Goal: Information Seeking & Learning: Find specific page/section

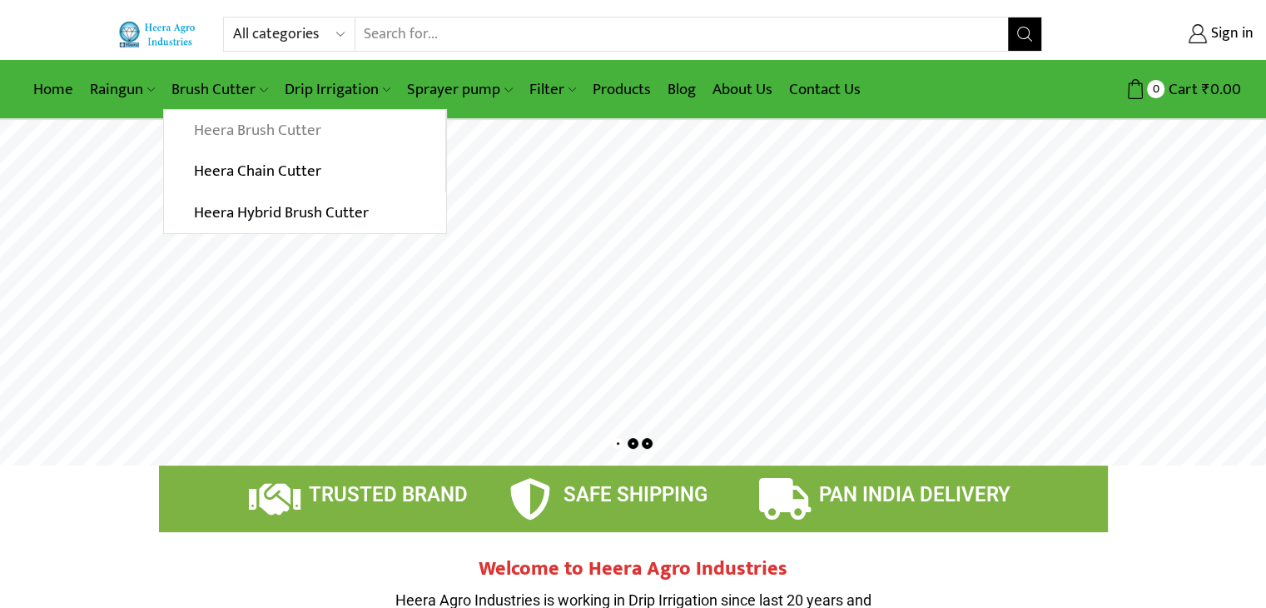
click at [231, 127] on link "Heera Brush Cutter" at bounding box center [304, 131] width 280 height 42
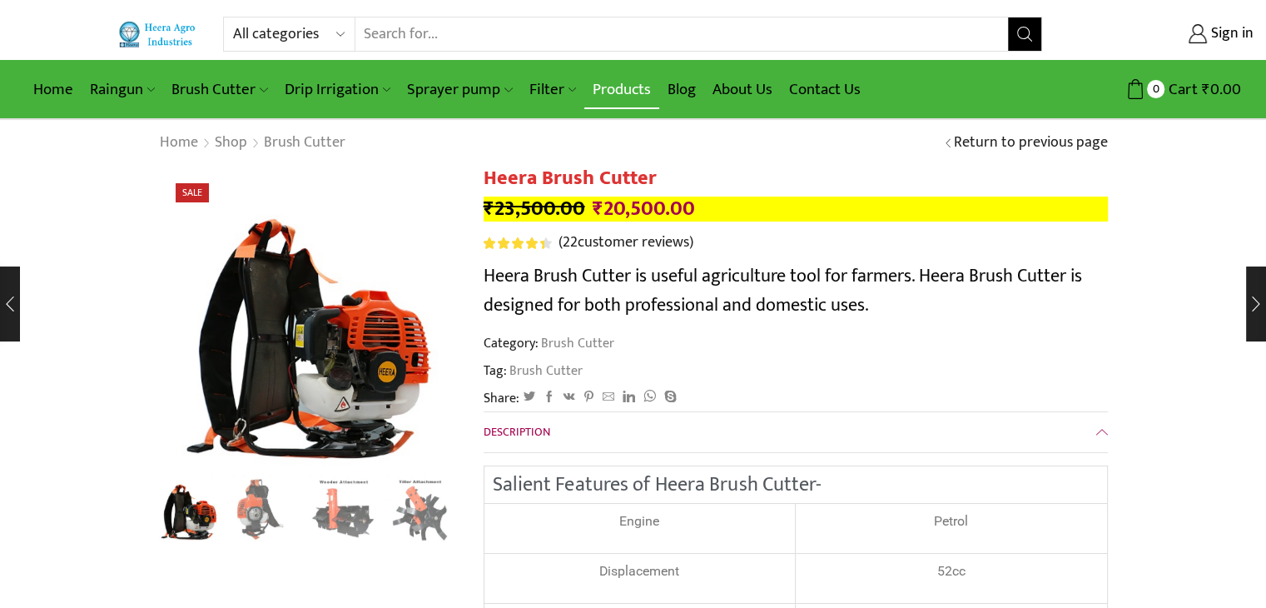
click at [604, 79] on link "Products" at bounding box center [621, 89] width 75 height 39
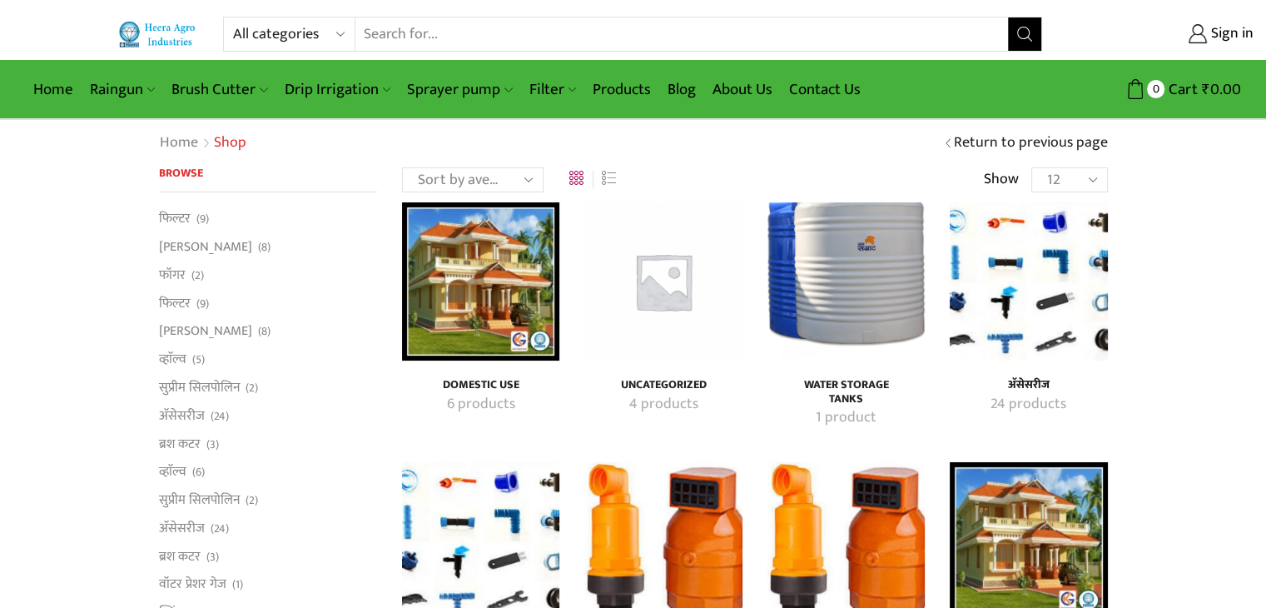
click at [831, 41] on input "Search input" at bounding box center [681, 33] width 653 height 33
click at [333, 41] on select "All categories Accessories Air Release Valve Brush Cutter Domestic Use Drip Irr…" at bounding box center [293, 33] width 122 height 33
click at [498, 18] on input "Search input" at bounding box center [681, 33] width 653 height 33
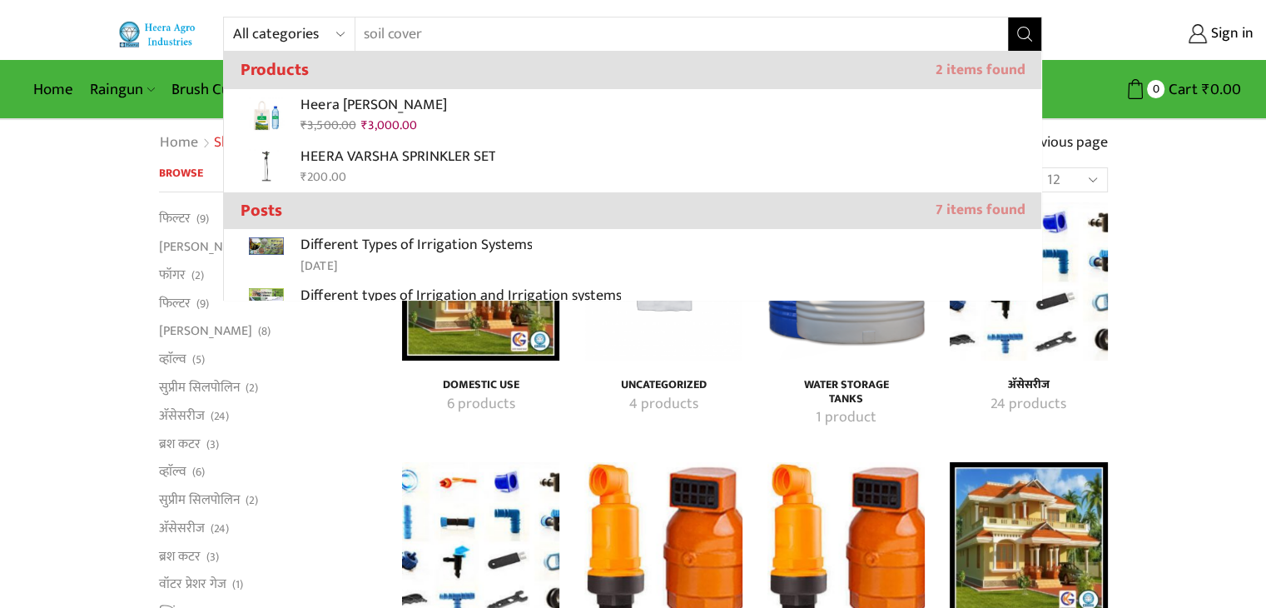
type input "soil cover"
click at [1008, 17] on button "Search" at bounding box center [1024, 33] width 33 height 33
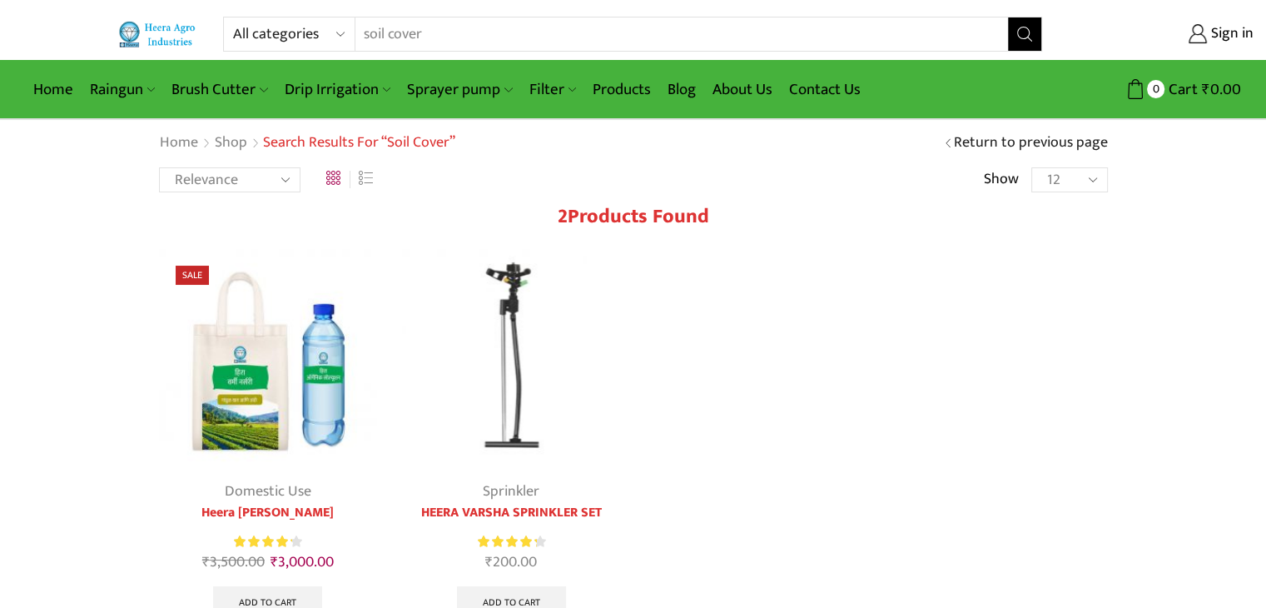
click at [386, 32] on input "soil cover" at bounding box center [671, 33] width 633 height 33
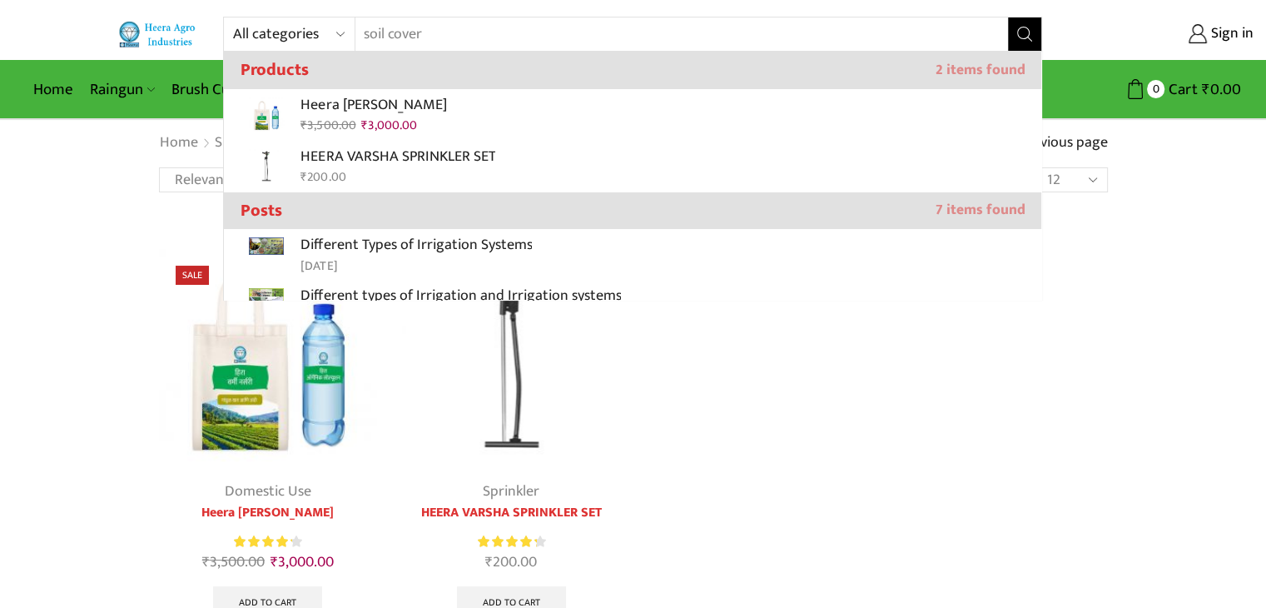
click at [380, 34] on input "soil cover" at bounding box center [671, 33] width 633 height 33
drag, startPoint x: 378, startPoint y: 34, endPoint x: 366, endPoint y: 27, distance: 13.4
click at [375, 34] on input "soil cover" at bounding box center [671, 33] width 633 height 33
click at [360, 27] on input "soil cover" at bounding box center [671, 33] width 633 height 33
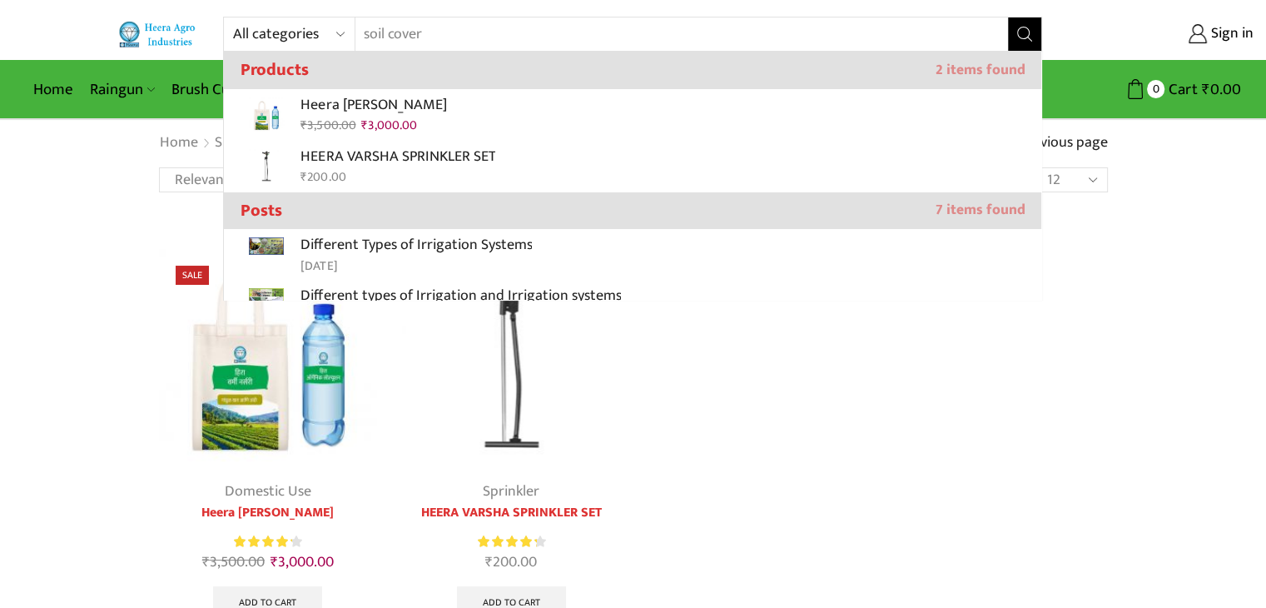
click at [360, 33] on input "soil cover" at bounding box center [671, 33] width 633 height 33
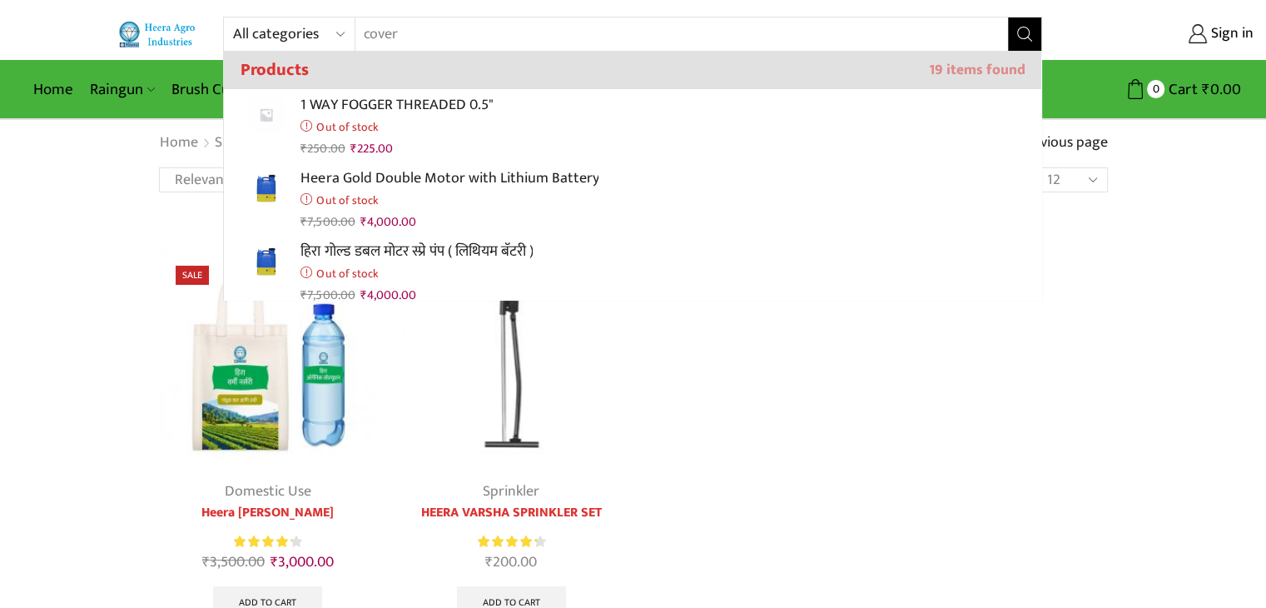
type input "cover"
click at [1008, 17] on button "Search" at bounding box center [1024, 33] width 33 height 33
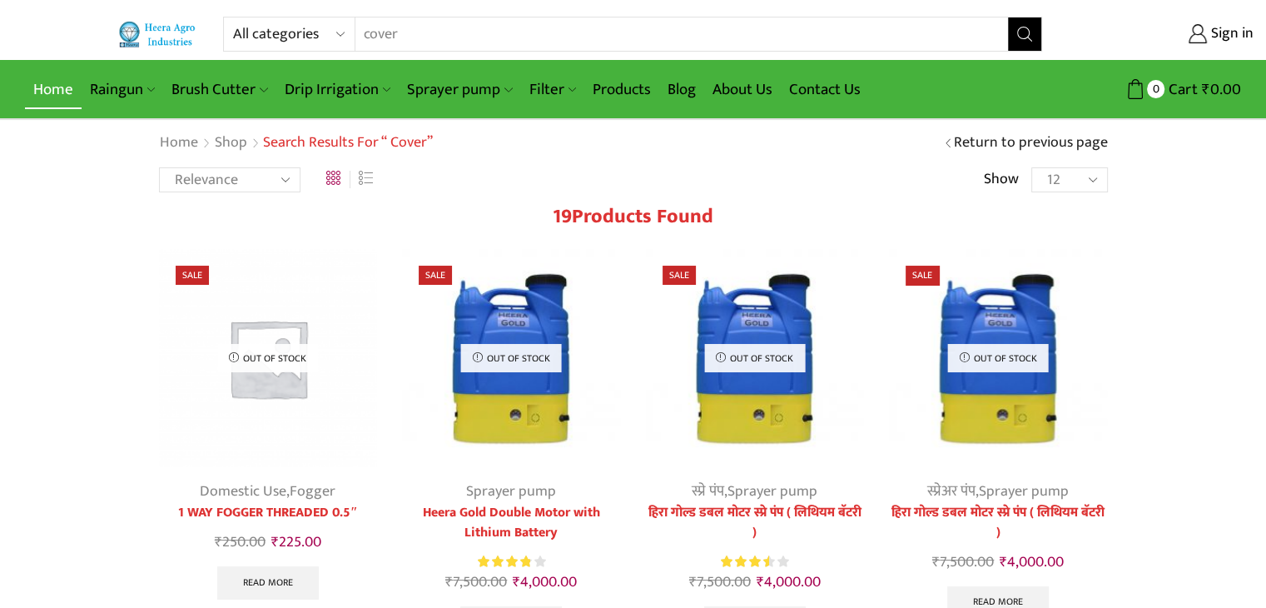
click at [37, 77] on link "Home" at bounding box center [53, 89] width 57 height 39
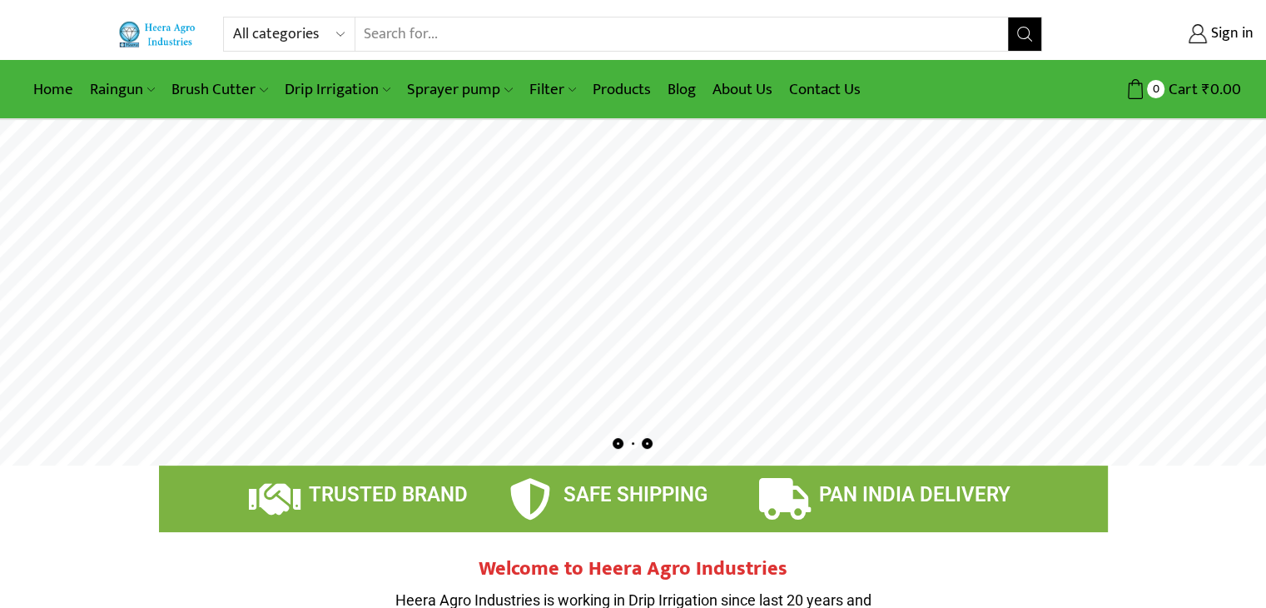
click at [473, 20] on input "Search input" at bounding box center [681, 33] width 653 height 33
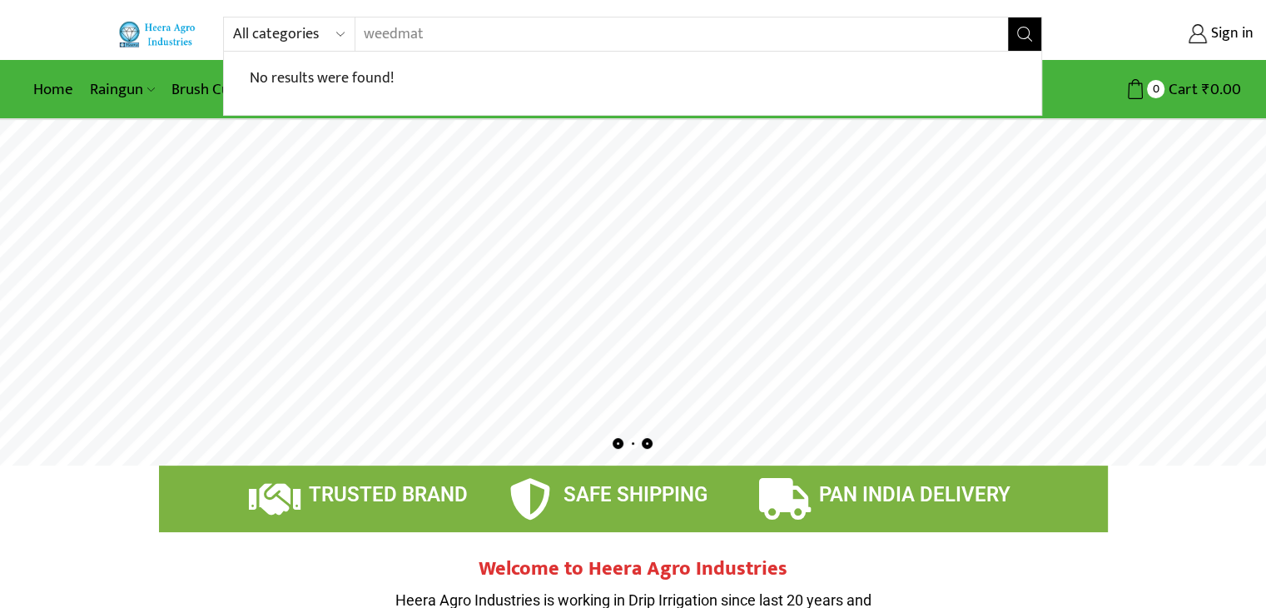
type input "weedmat"
click at [1008, 17] on button "Search" at bounding box center [1024, 33] width 33 height 33
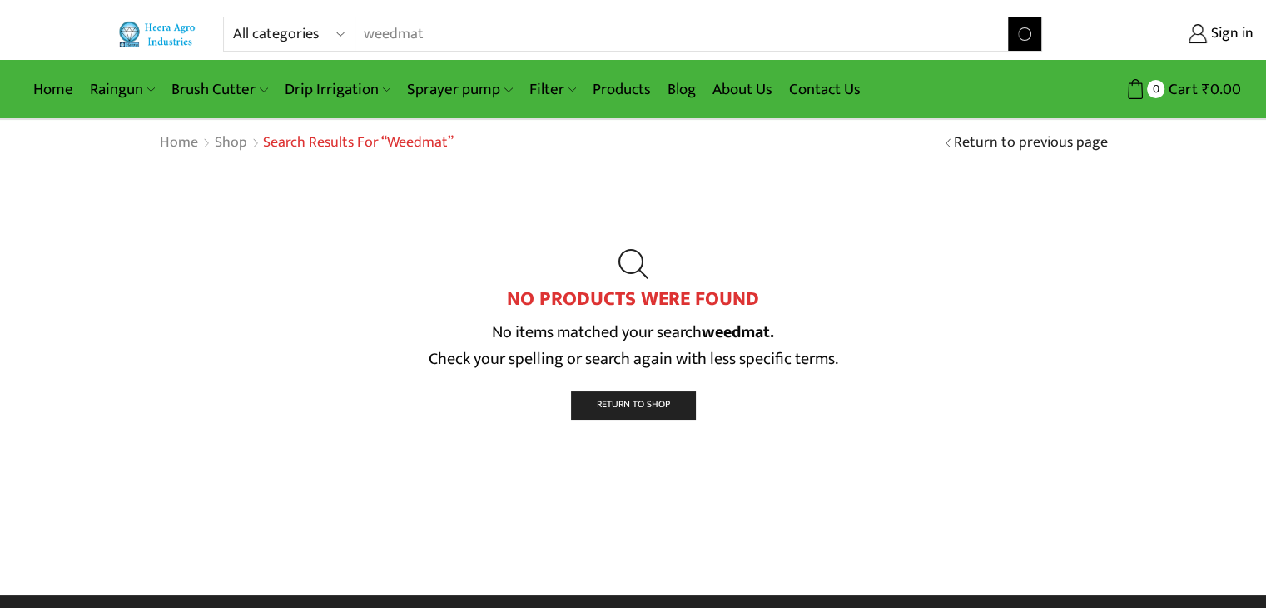
click at [400, 36] on input "weedmat" at bounding box center [671, 33] width 633 height 33
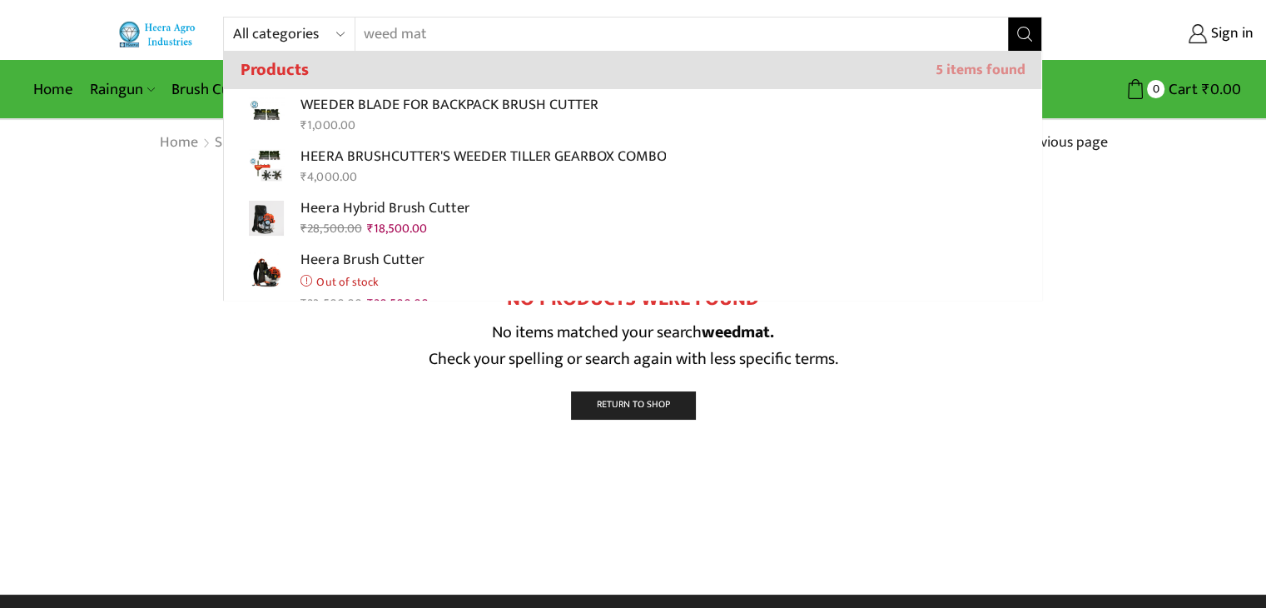
type input "weed mat"
click at [1008, 17] on button "Search" at bounding box center [1024, 33] width 33 height 33
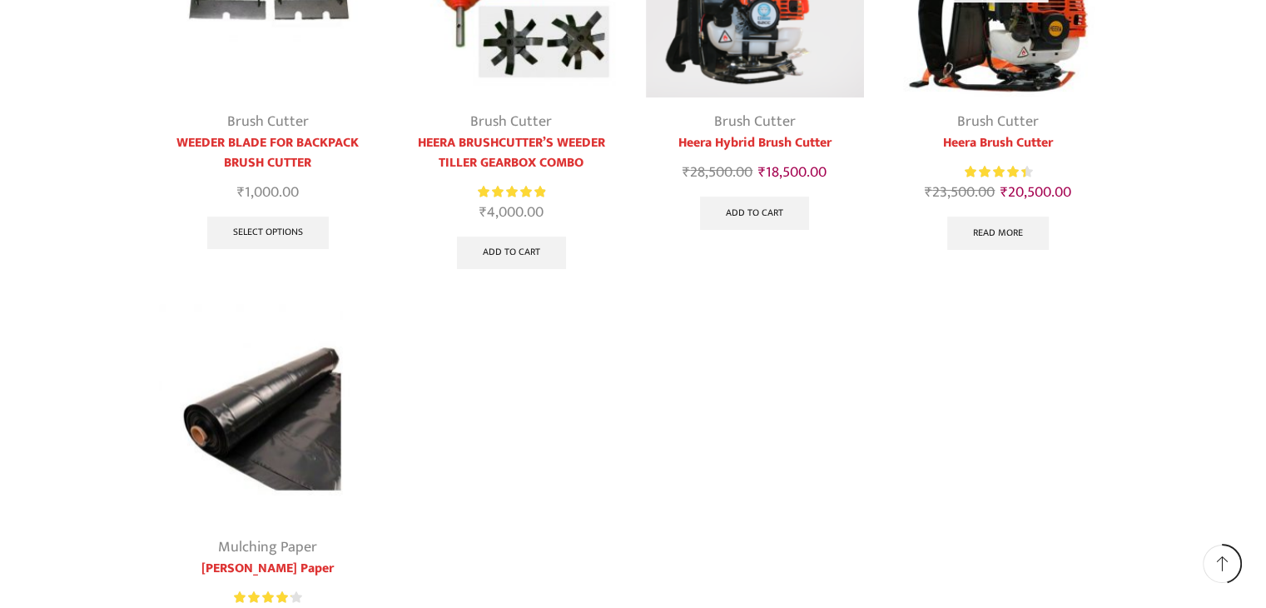
scroll to position [499, 0]
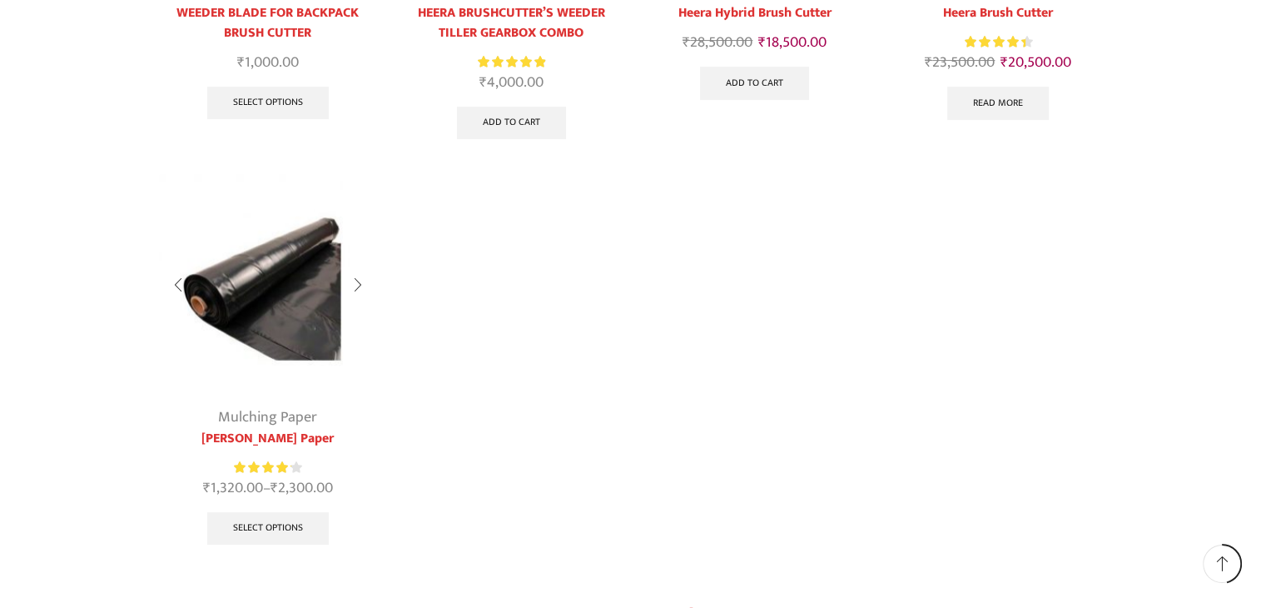
click at [271, 285] on img at bounding box center [268, 283] width 219 height 219
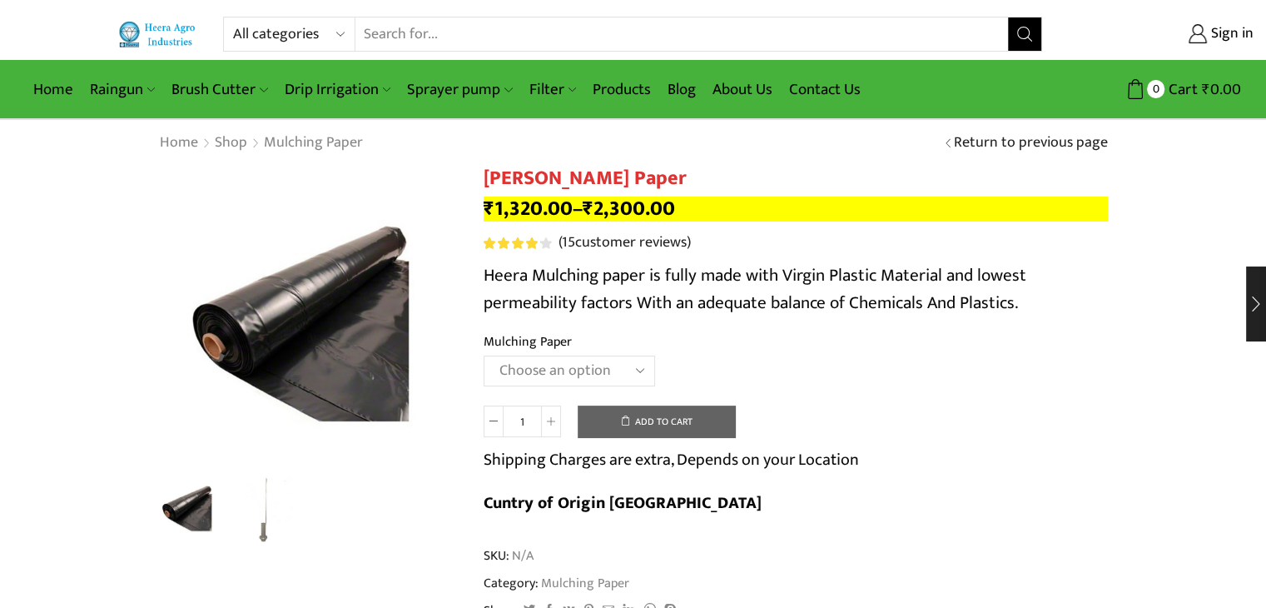
click at [455, 37] on input "Search input" at bounding box center [681, 33] width 653 height 33
type input "mat"
click at [1008, 17] on button "Search" at bounding box center [1024, 33] width 33 height 33
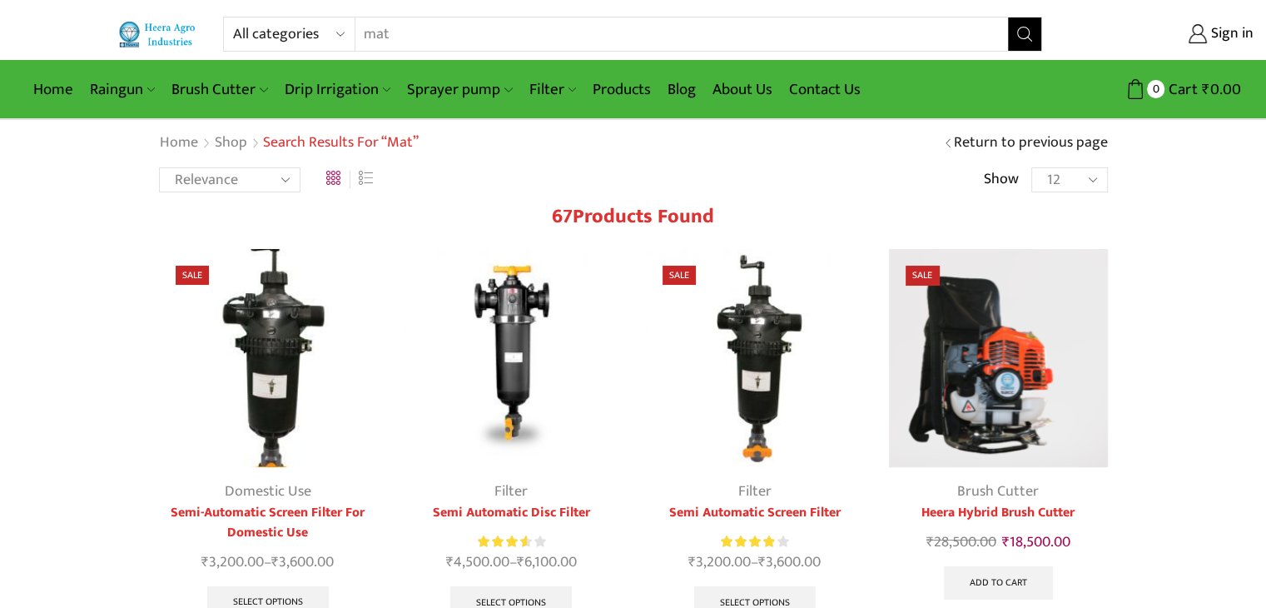
click at [444, 27] on input "mat" at bounding box center [671, 33] width 633 height 33
type input "mate"
click at [1008, 17] on button "Search" at bounding box center [1024, 33] width 33 height 33
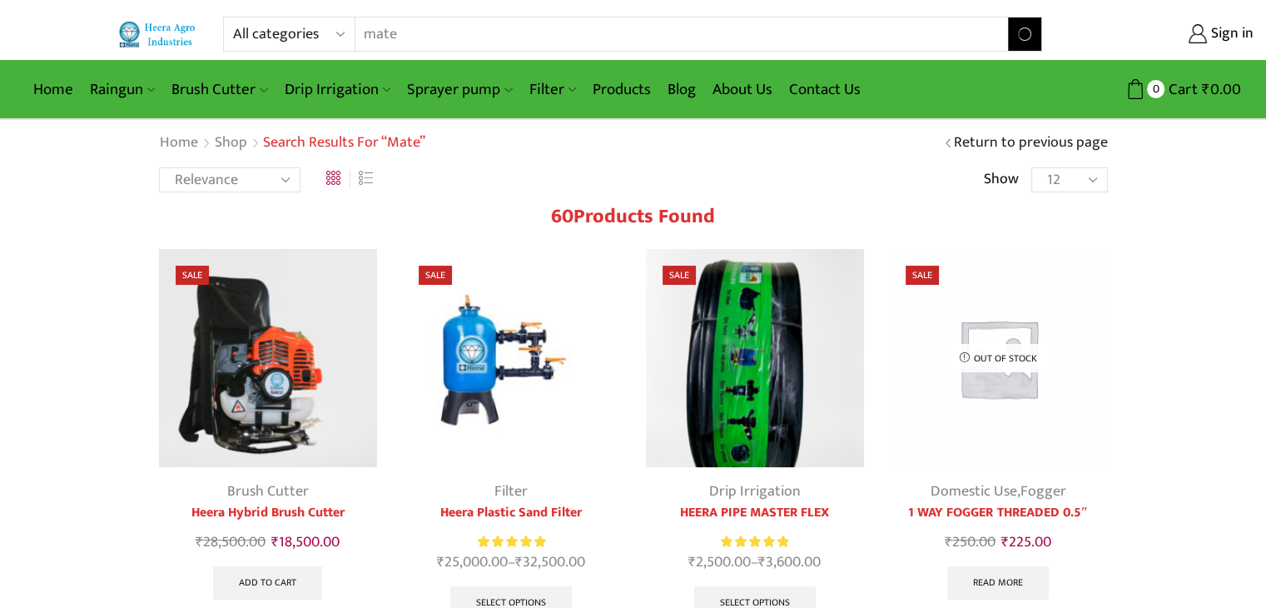
click at [426, 18] on input "mate" at bounding box center [671, 33] width 633 height 33
click at [419, 30] on input "mate" at bounding box center [671, 33] width 633 height 33
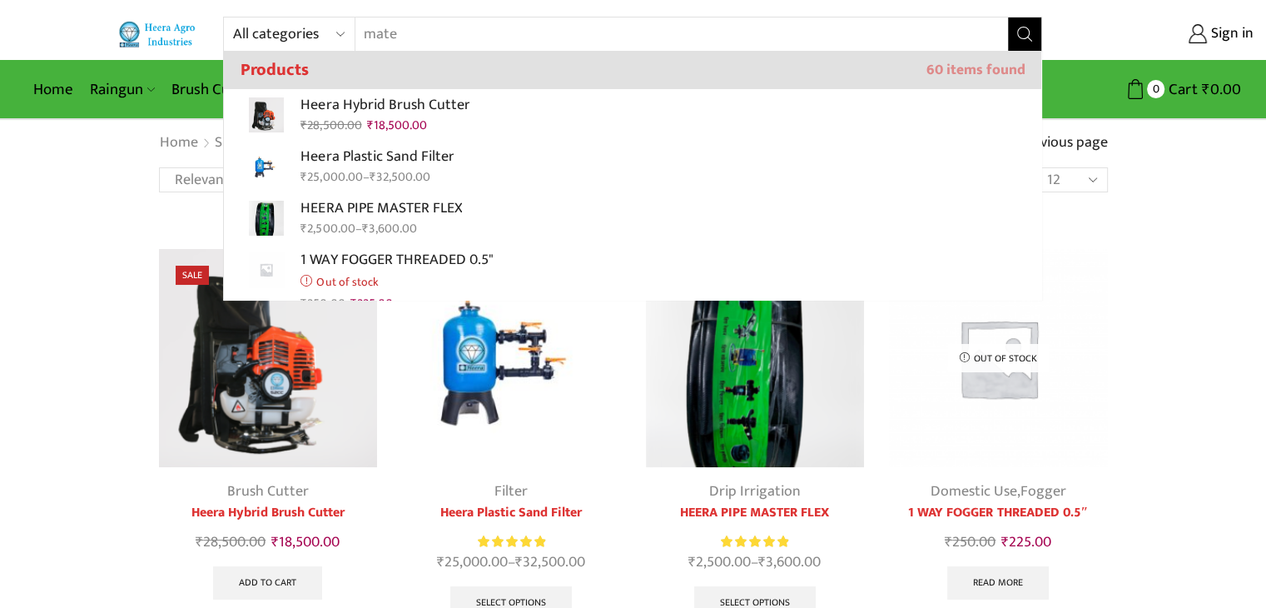
click at [419, 30] on input "mate" at bounding box center [671, 33] width 633 height 33
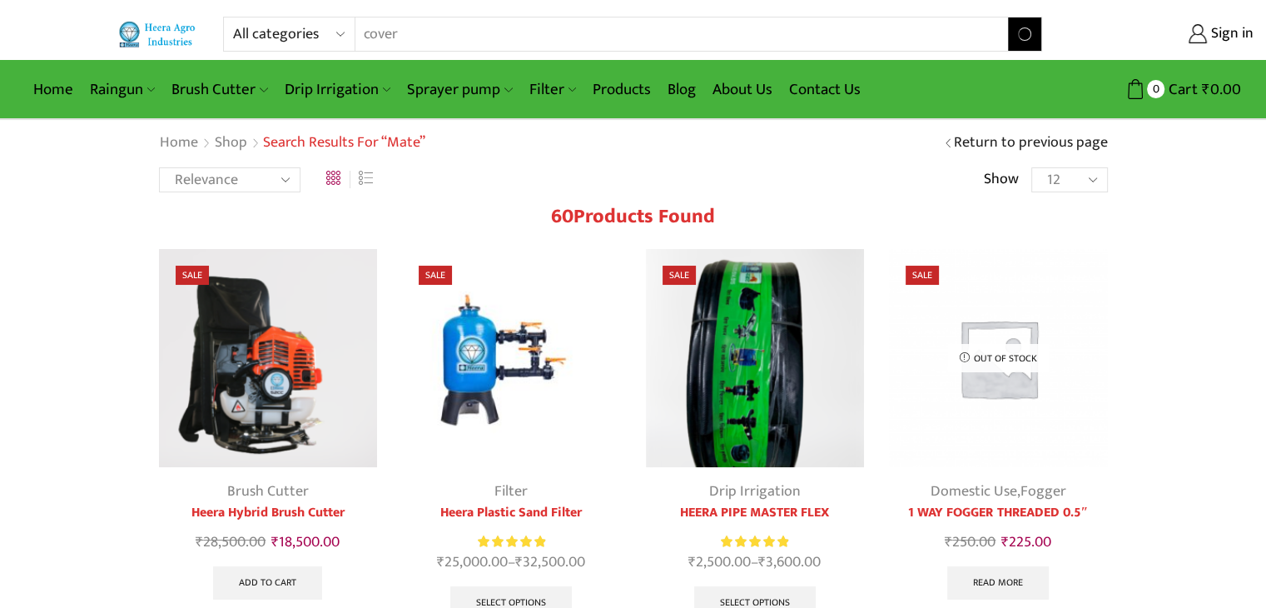
type input "cover"
click at [1008, 17] on button "Search" at bounding box center [1024, 33] width 33 height 33
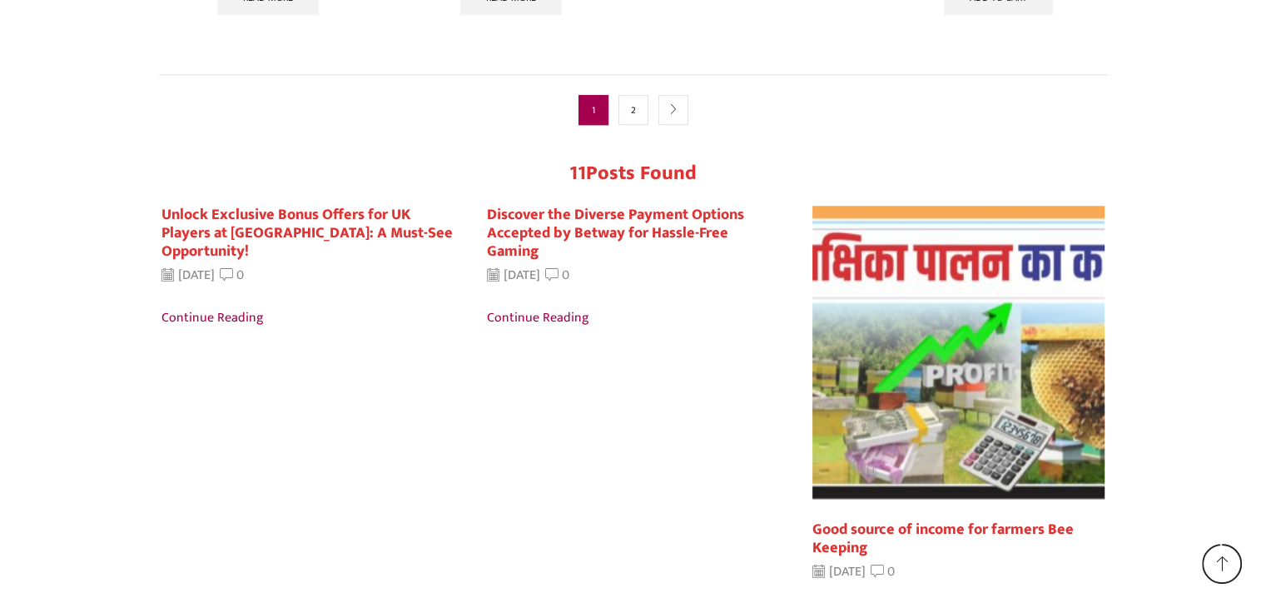
scroll to position [1581, 0]
